Goal: Transaction & Acquisition: Obtain resource

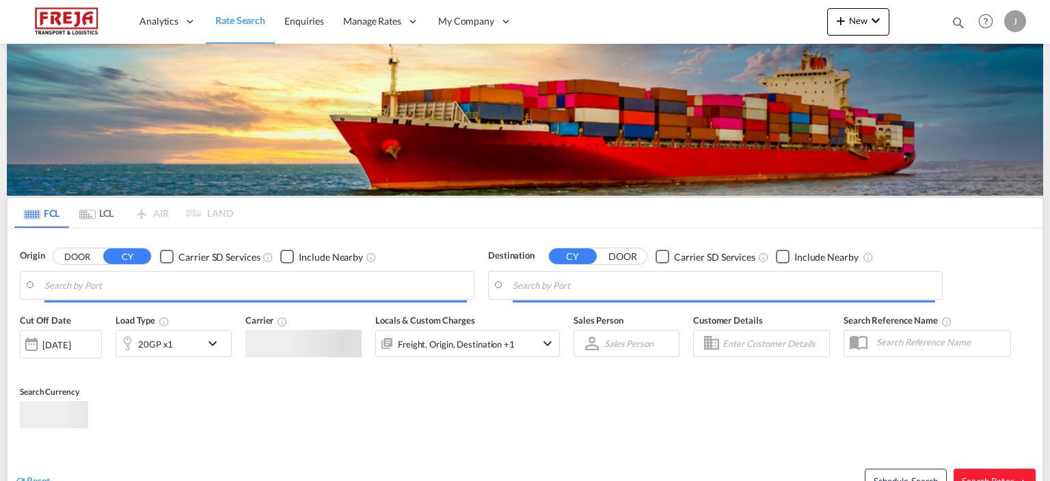
type input "Raumo (Rauma), [GEOGRAPHIC_DATA]"
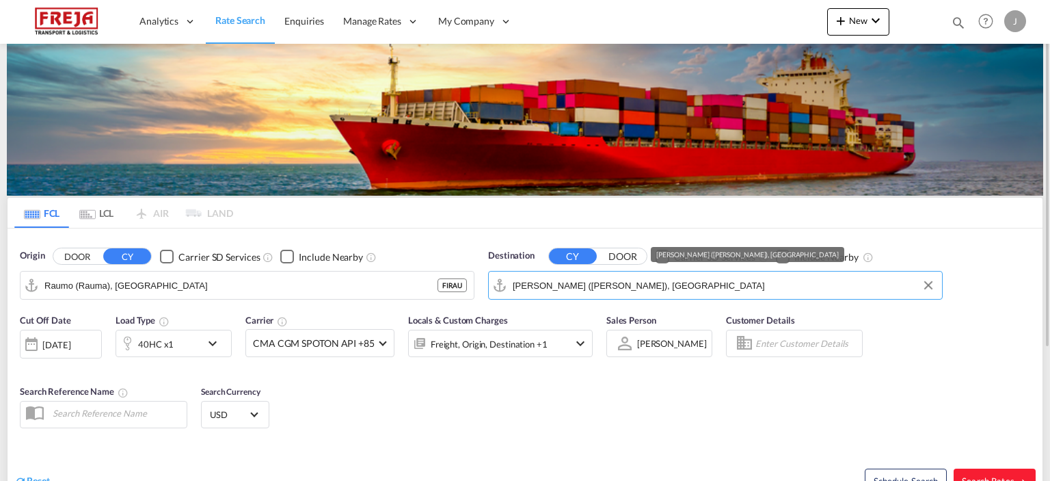
click at [522, 282] on input "[PERSON_NAME] ([PERSON_NAME]), [GEOGRAPHIC_DATA]" at bounding box center [724, 285] width 423 height 21
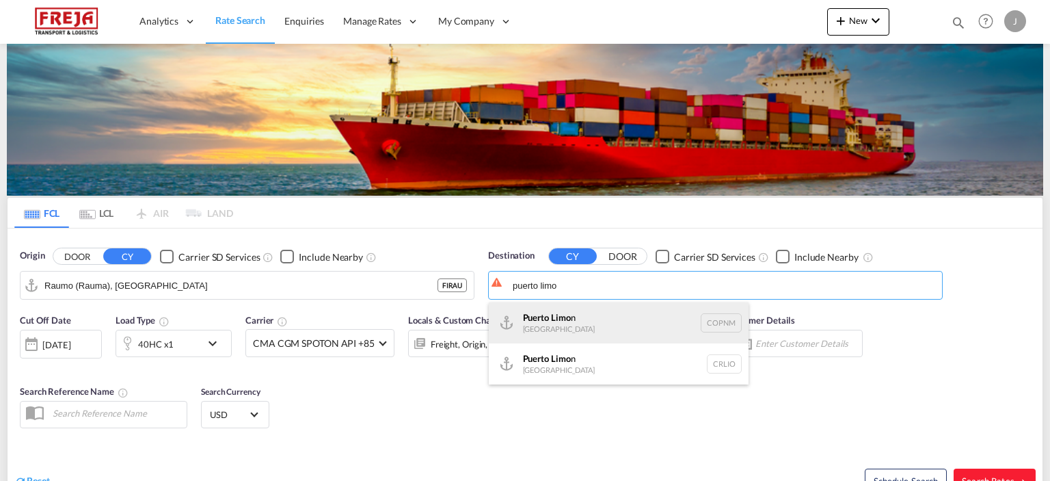
click at [536, 325] on div "[GEOGRAPHIC_DATA] n [GEOGRAPHIC_DATA] COPNM" at bounding box center [619, 322] width 260 height 41
type input "Puerto [PERSON_NAME], COPNM"
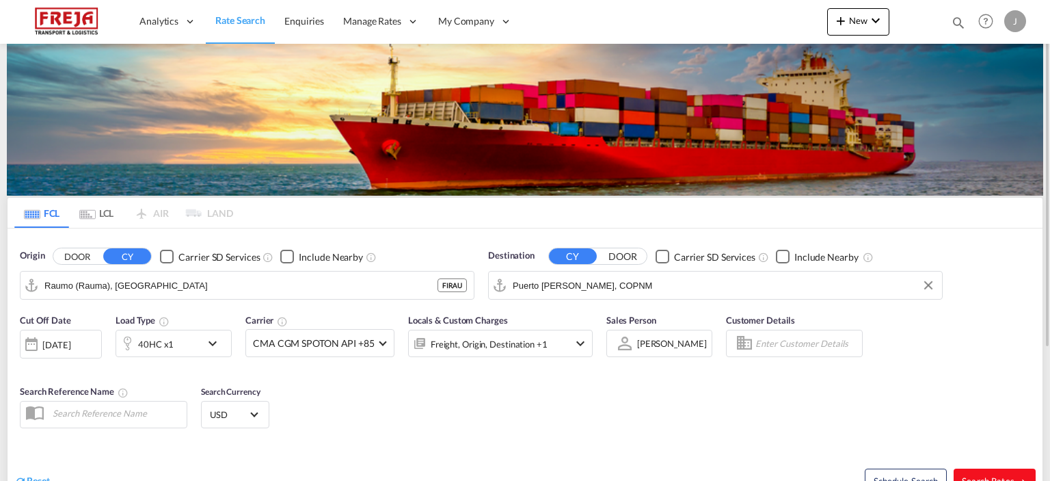
click at [976, 473] on button "Search Rates" at bounding box center [995, 480] width 82 height 25
type input "FIRAU to COPNM / [DATE]"
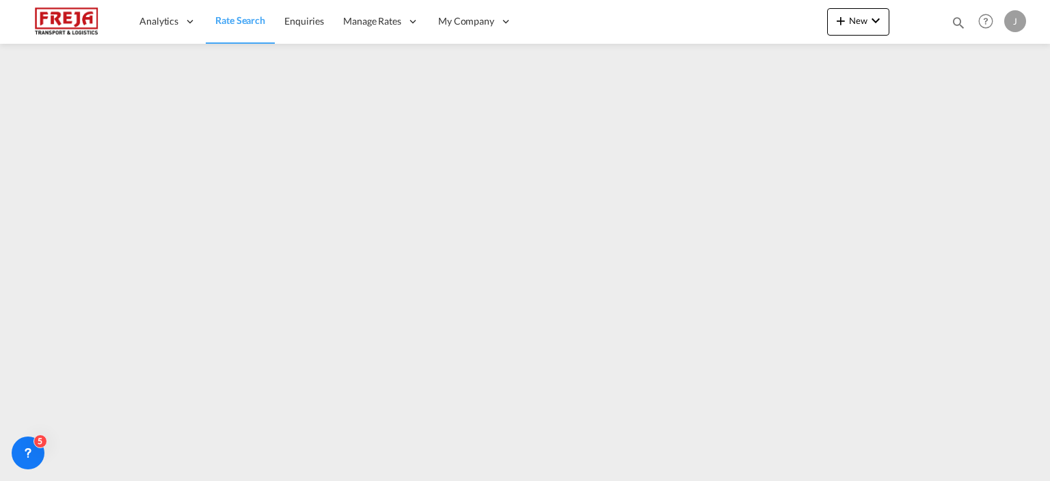
click at [243, 8] on link "Rate Search" at bounding box center [240, 21] width 69 height 44
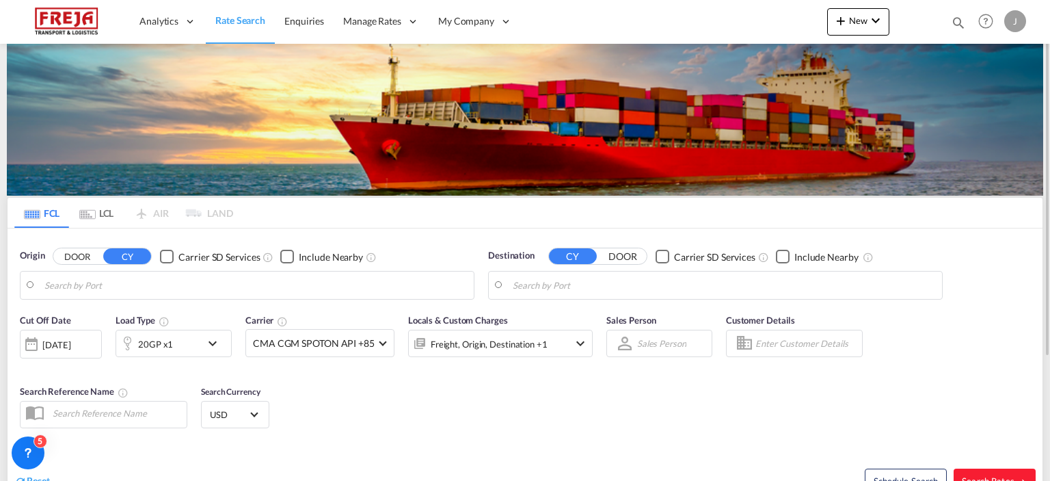
type input "Raumo (Rauma), [GEOGRAPHIC_DATA]"
type input "Puerto [PERSON_NAME], COPNM"
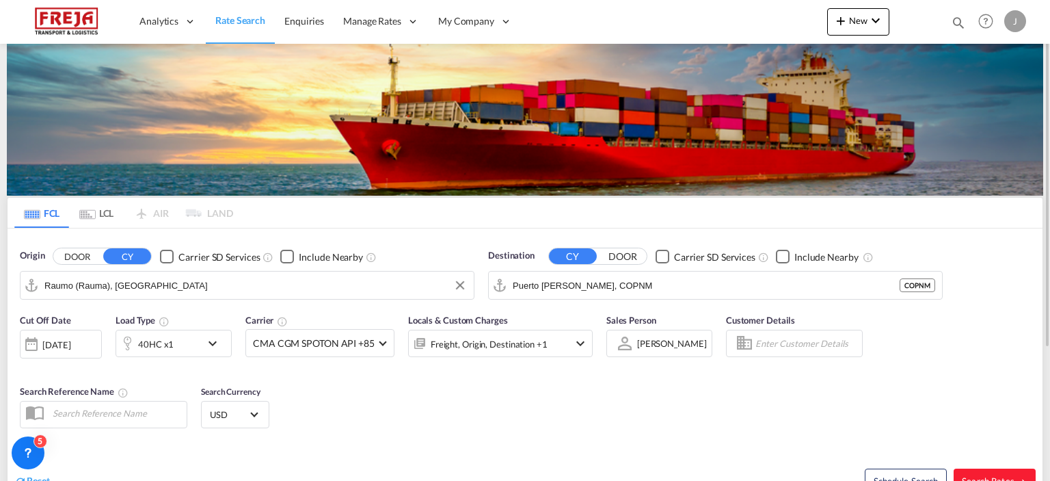
click at [237, 284] on input "Raumo (Rauma), [GEOGRAPHIC_DATA]" at bounding box center [255, 285] width 423 height 21
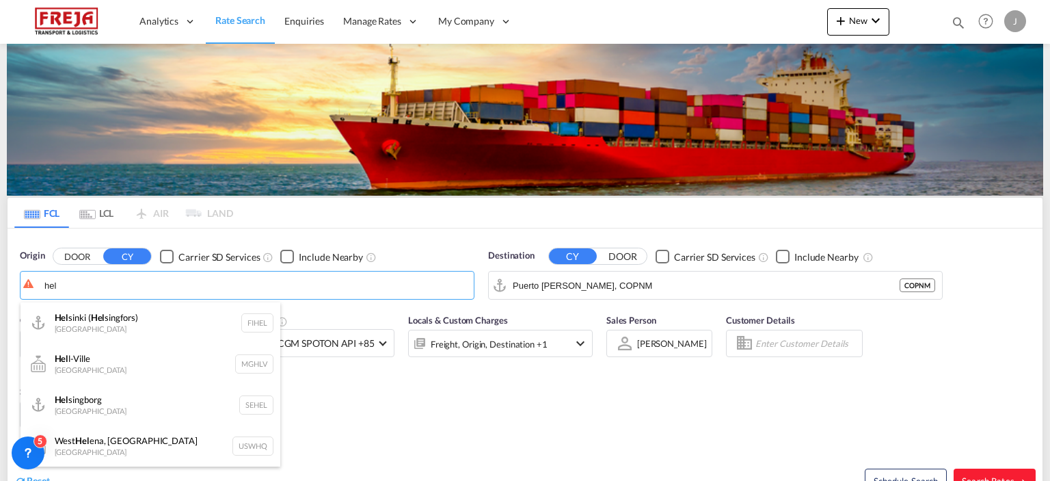
type input "hel"
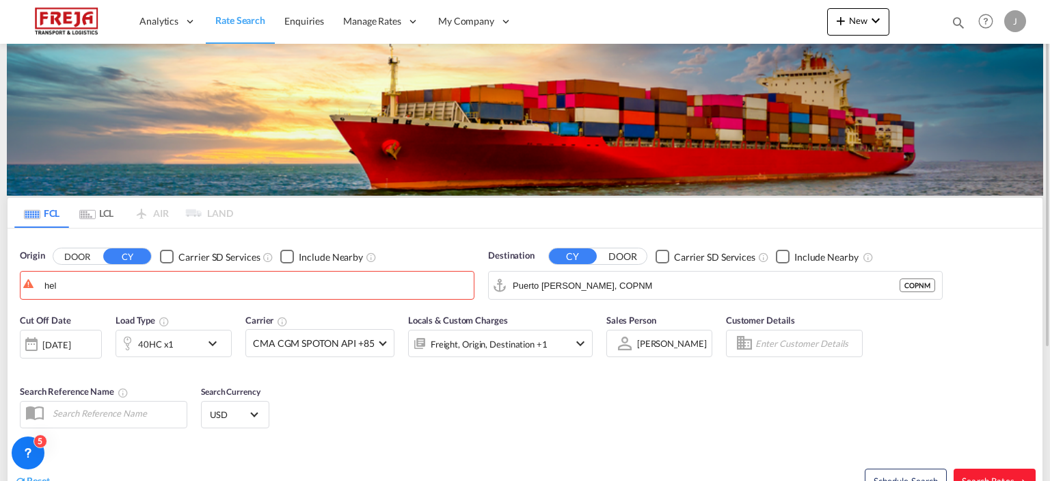
click at [98, 209] on md-tab-item "LCL" at bounding box center [96, 213] width 55 height 30
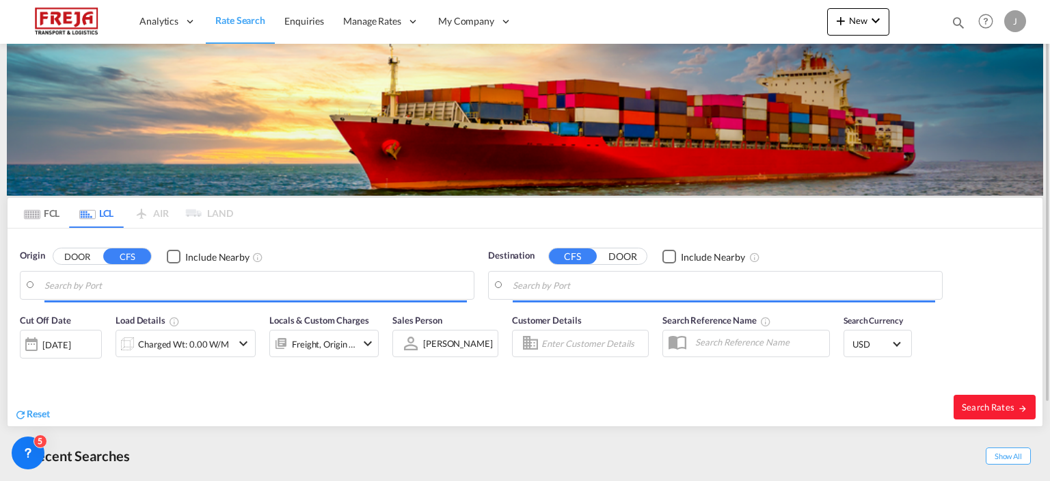
type input "Tianjin Xingang, TJ, CNTXG"
type input "[GEOGRAPHIC_DATA] ([GEOGRAPHIC_DATA]), [GEOGRAPHIC_DATA]"
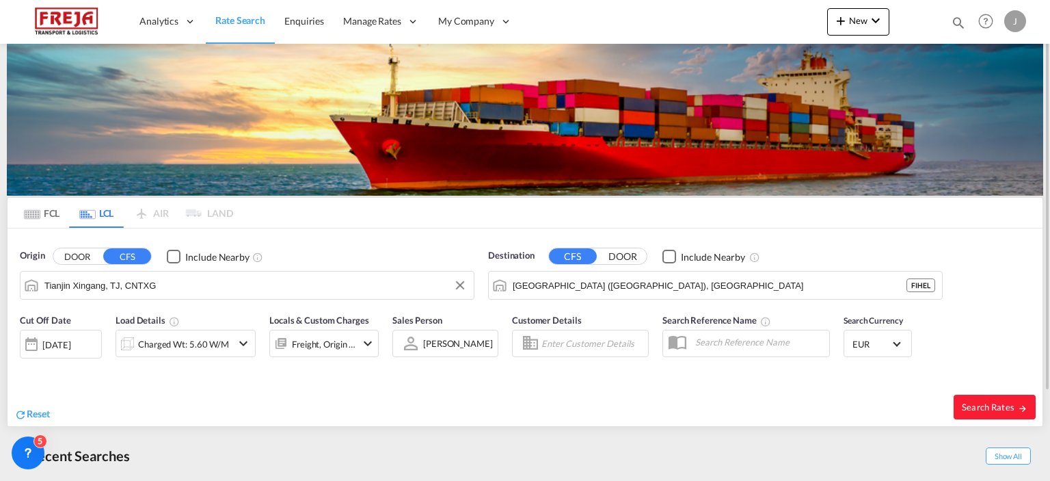
click at [105, 287] on input "Tianjin Xingang, TJ, CNTXG" at bounding box center [255, 285] width 423 height 21
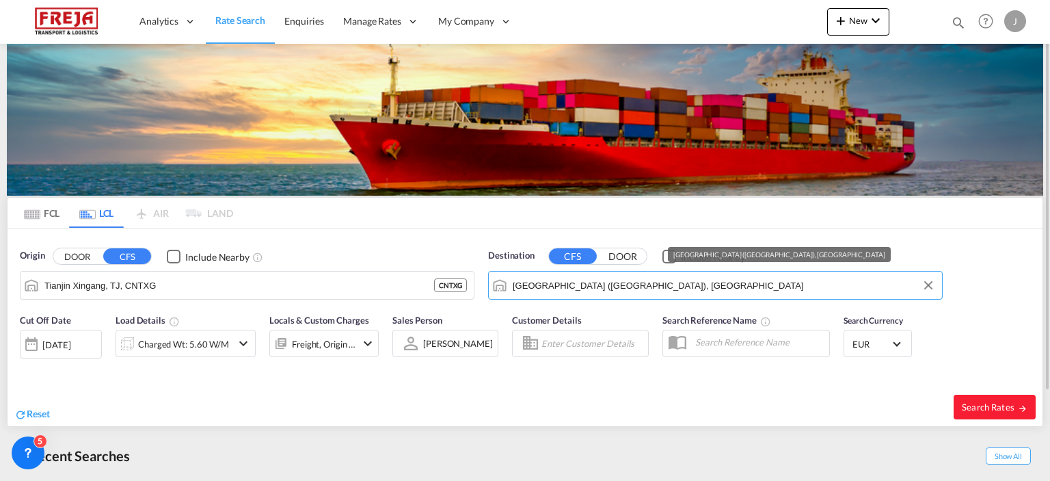
click at [533, 285] on input "[GEOGRAPHIC_DATA] ([GEOGRAPHIC_DATA]), [GEOGRAPHIC_DATA]" at bounding box center [724, 285] width 423 height 21
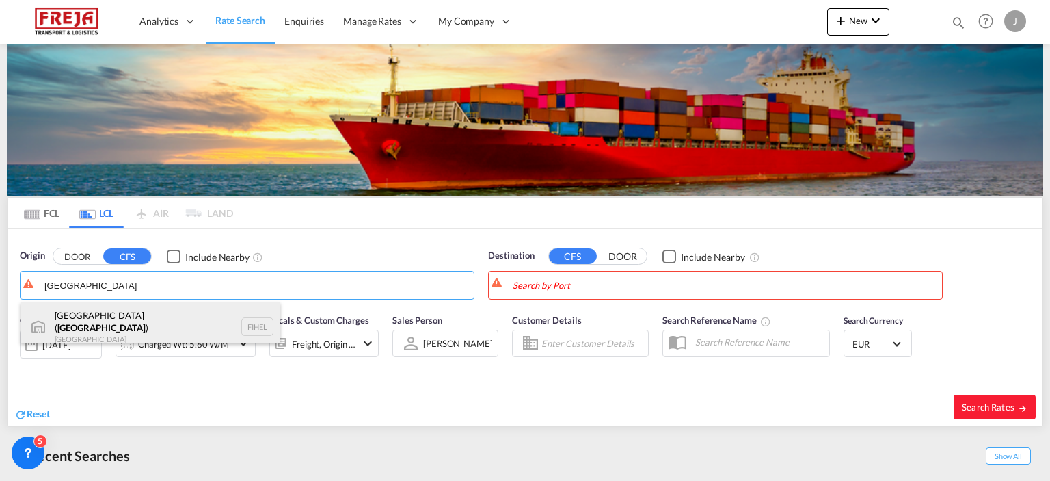
click at [226, 312] on div "[GEOGRAPHIC_DATA] ( [GEOGRAPHIC_DATA] ) [GEOGRAPHIC_DATA] FIHEL" at bounding box center [151, 326] width 260 height 49
type input "[GEOGRAPHIC_DATA] ([GEOGRAPHIC_DATA]), [GEOGRAPHIC_DATA]"
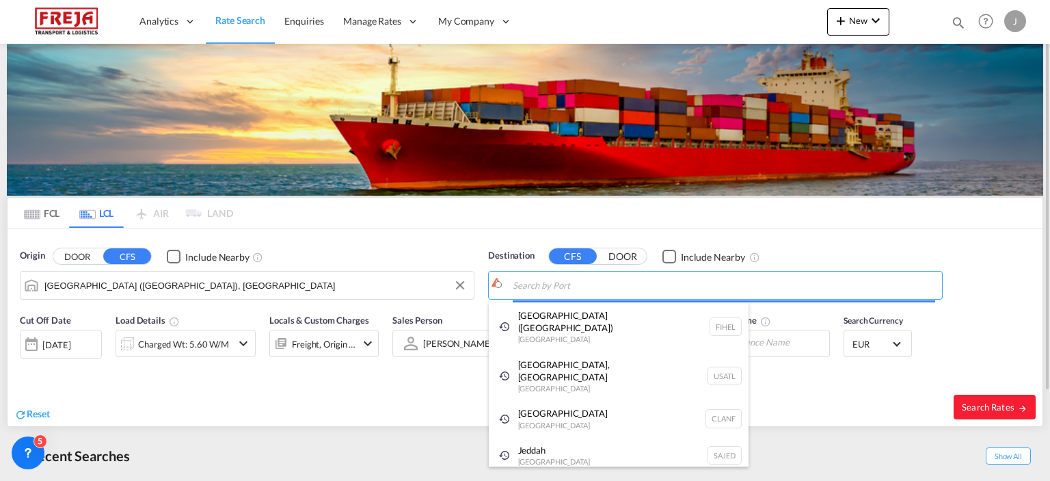
click at [561, 287] on body "Analytics Reports Dashboard Rate Search Enquiries Manage Rates Contract Rates" at bounding box center [525, 240] width 1050 height 481
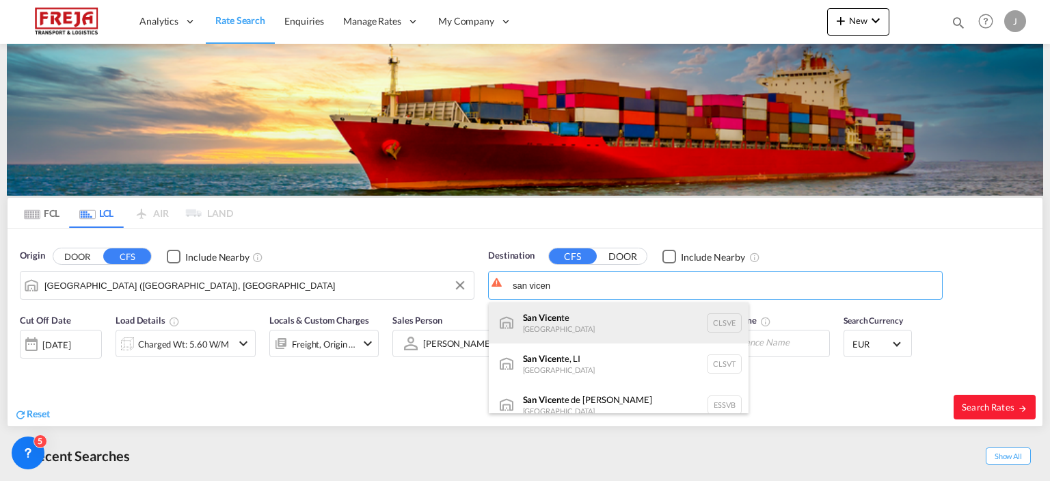
click at [549, 319] on div "San Vicen te [GEOGRAPHIC_DATA] CLSVE" at bounding box center [619, 322] width 260 height 41
type input "[GEOGRAPHIC_DATA][PERSON_NAME], CLSVE"
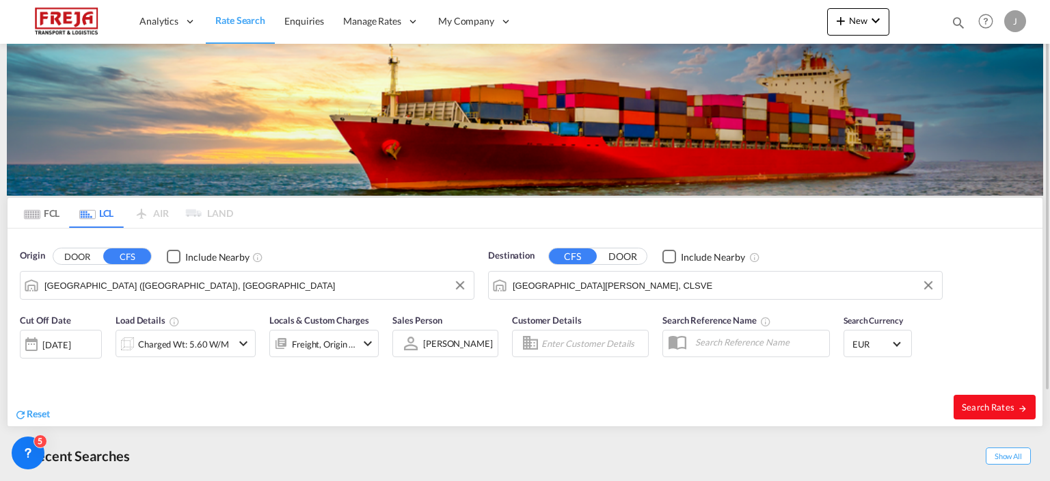
click at [971, 404] on span "Search Rates" at bounding box center [995, 406] width 66 height 11
type input "FIHEL to CLSVE / [DATE]"
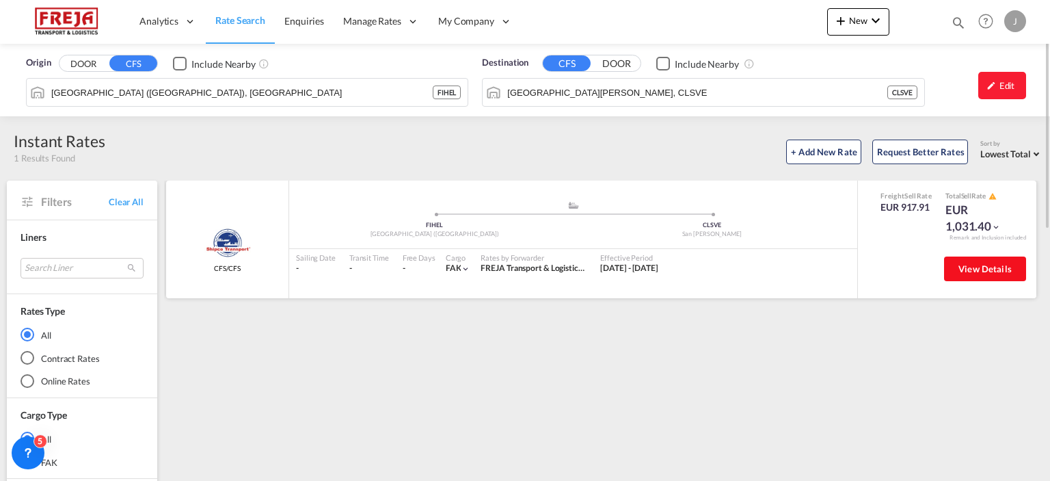
click at [972, 263] on span "View Details" at bounding box center [985, 268] width 53 height 11
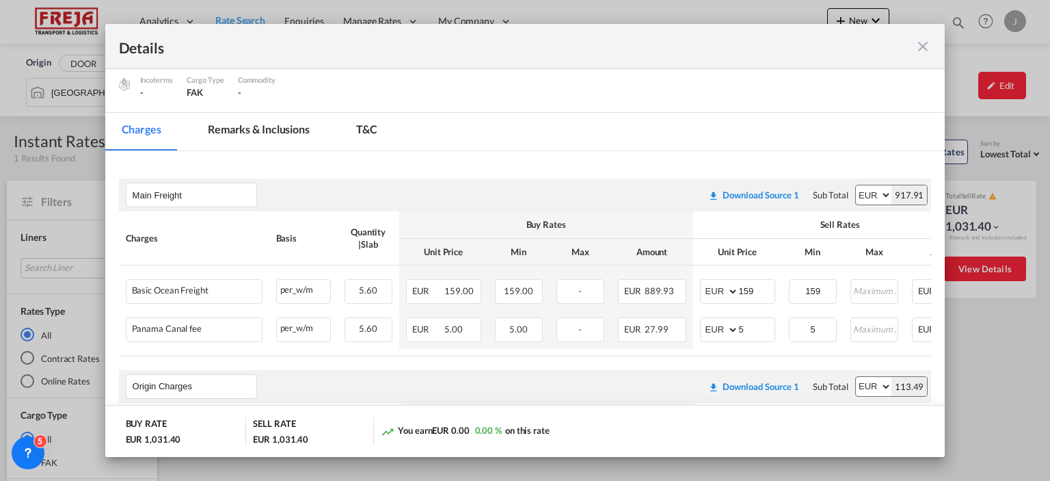
scroll to position [215, 0]
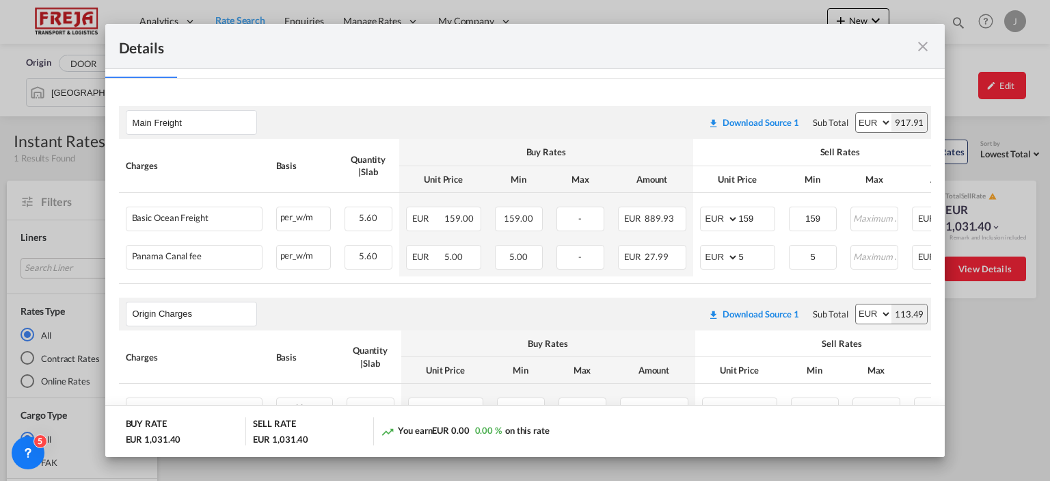
click at [925, 49] on md-icon "icon-close fg-AAA8AD m-0 cursor" at bounding box center [923, 46] width 16 height 16
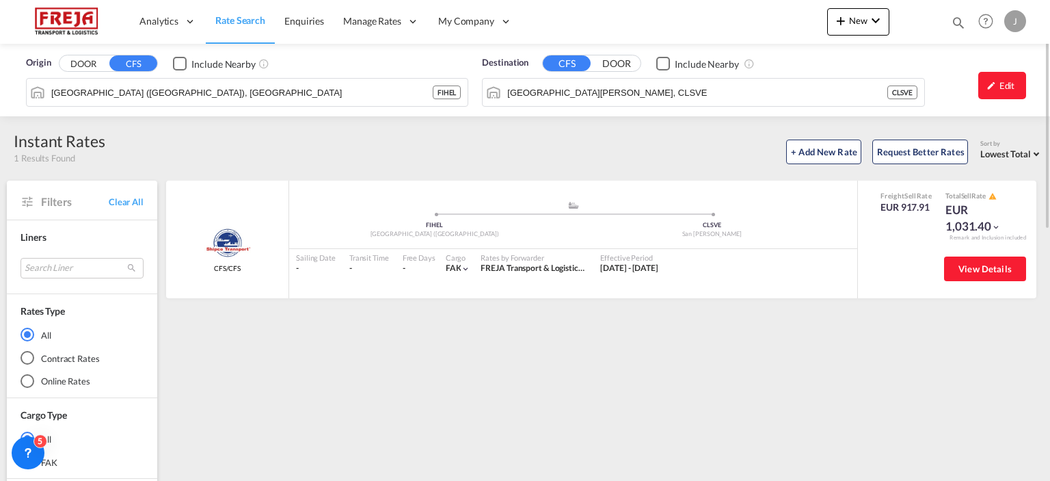
click at [240, 25] on span "Rate Search" at bounding box center [240, 20] width 50 height 12
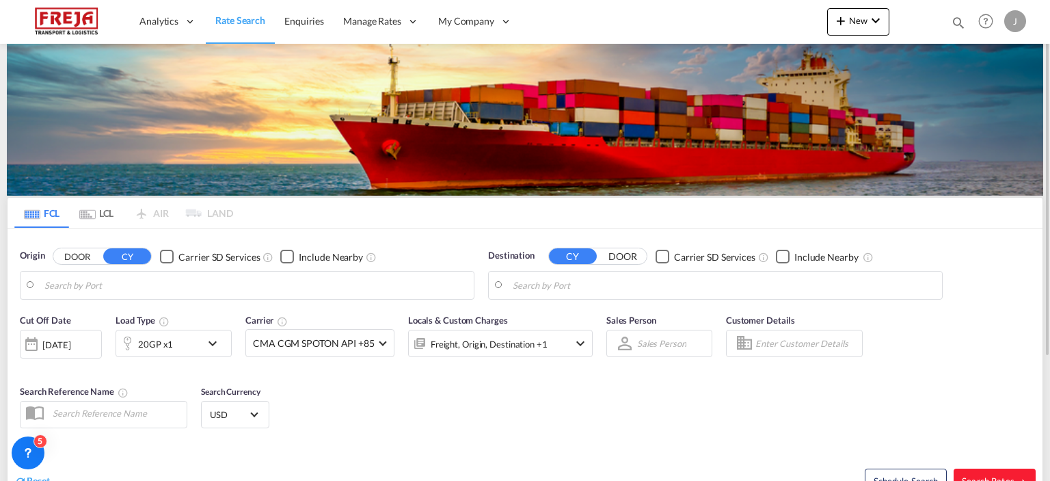
type input "Raumo (Rauma), [GEOGRAPHIC_DATA]"
type input "Puerto [PERSON_NAME], COPNM"
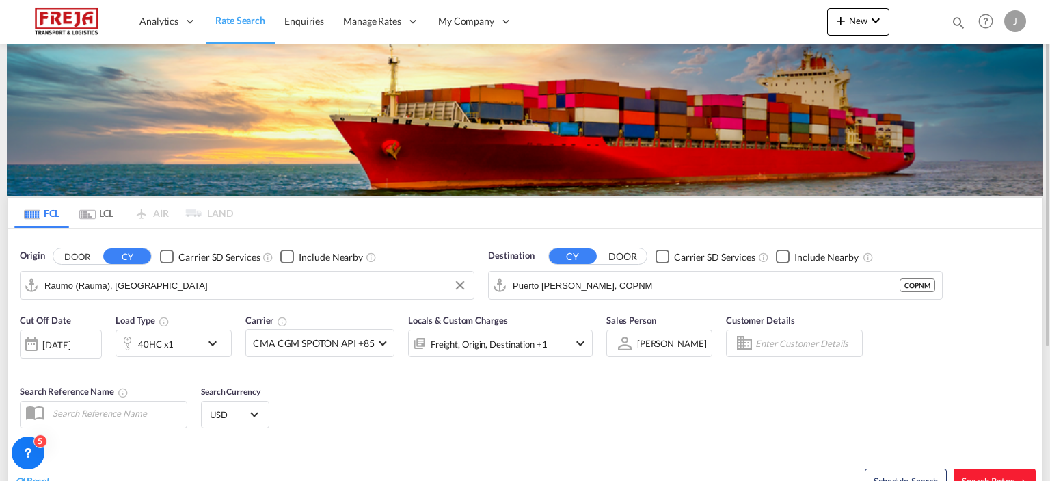
click at [165, 290] on input "Raumo (Rauma), [GEOGRAPHIC_DATA]" at bounding box center [255, 285] width 423 height 21
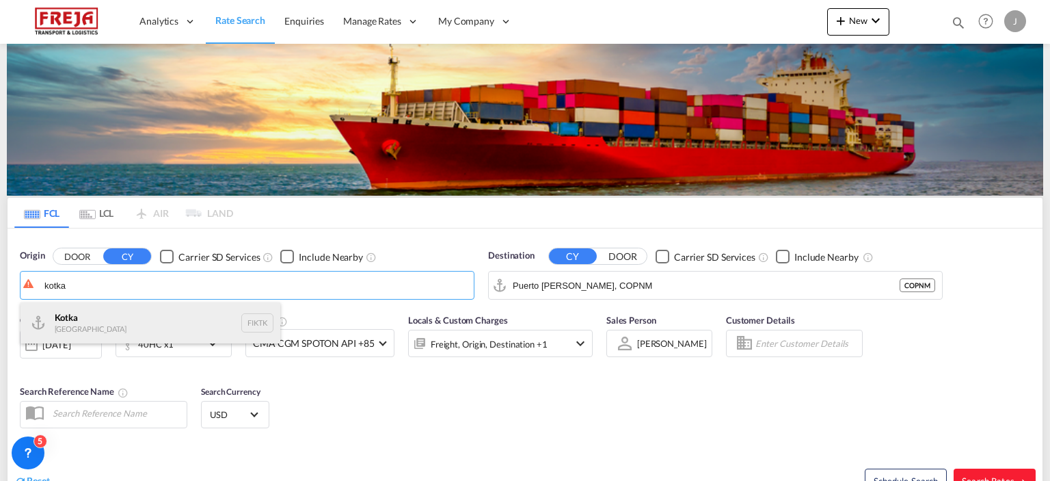
click at [146, 316] on div "Kotka Finland FIKTK" at bounding box center [151, 322] width 260 height 41
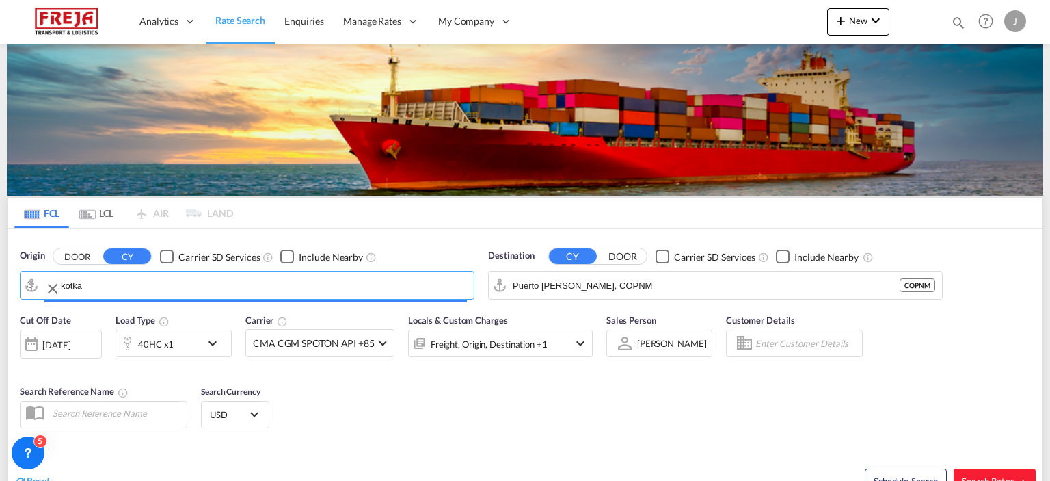
type input "Kotka, FIKTK"
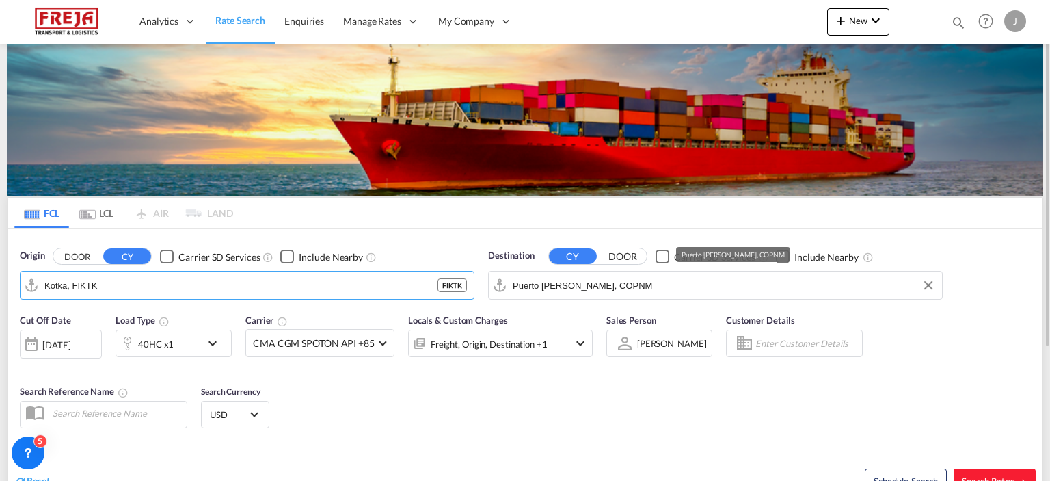
click at [561, 295] on md-autocomplete-wrap "Puerto [PERSON_NAME], COPNM" at bounding box center [724, 288] width 423 height 27
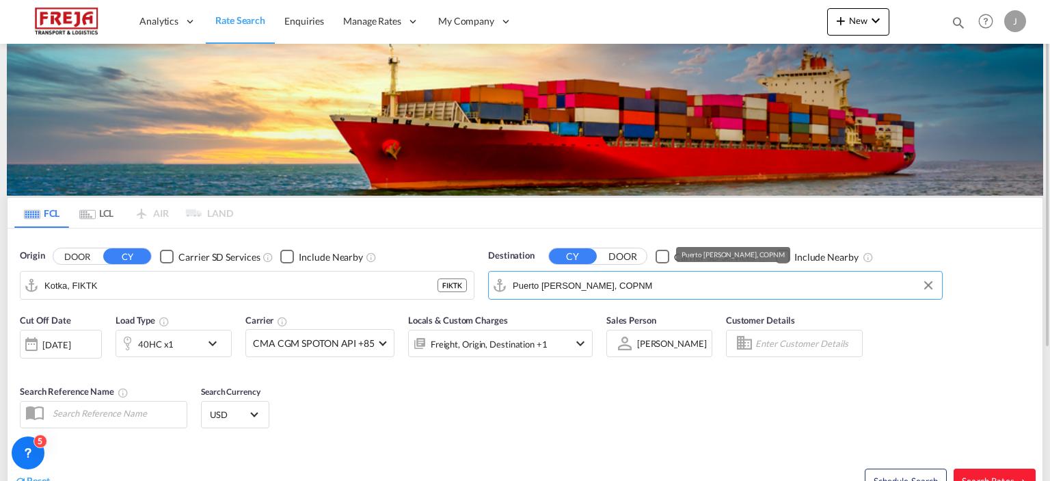
click at [560, 287] on input "Puerto [PERSON_NAME], COPNM" at bounding box center [724, 285] width 423 height 21
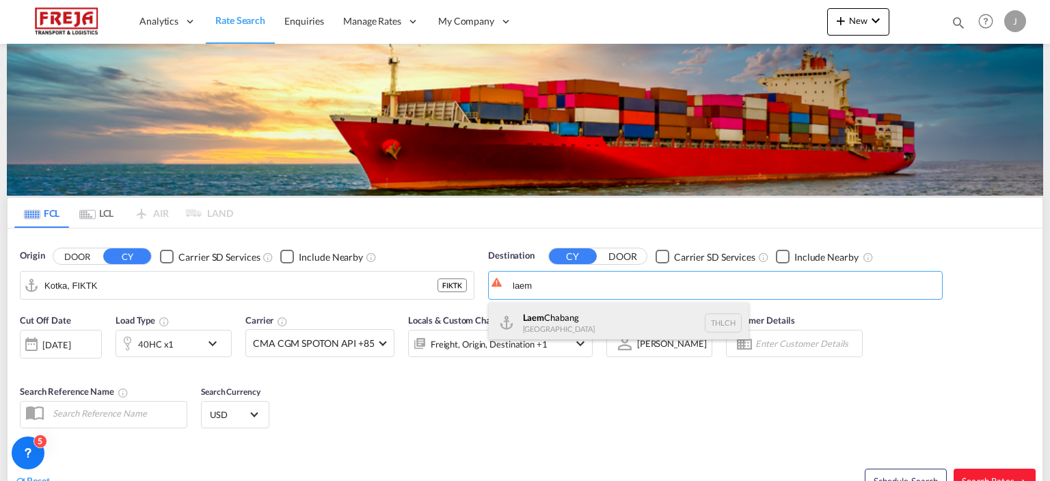
click at [550, 314] on div "Laem Chabang [GEOGRAPHIC_DATA] THLCH" at bounding box center [619, 322] width 260 height 41
type input "Laem Chabang, THLCH"
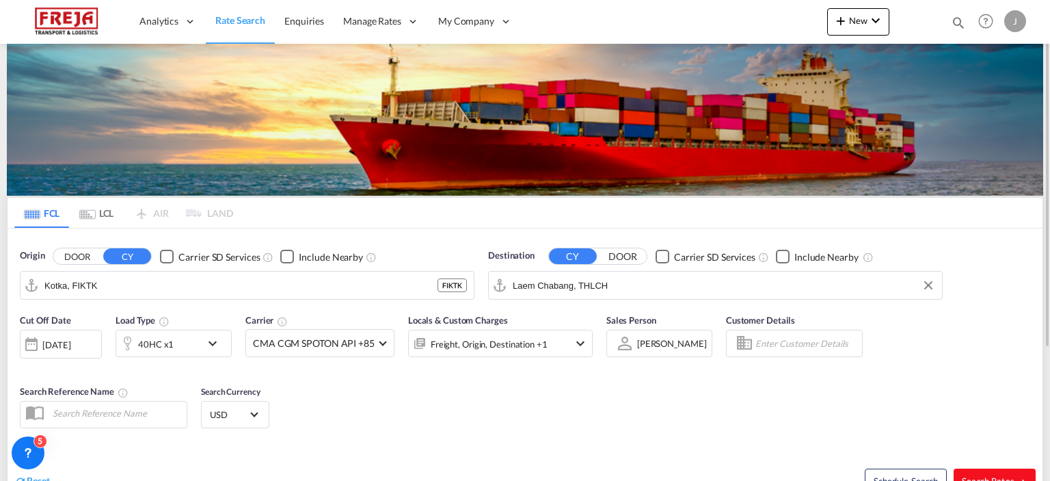
click at [990, 473] on button "Search Rates" at bounding box center [995, 480] width 82 height 25
type input "FIKTK to THLCH / [DATE]"
